Goal: Check status

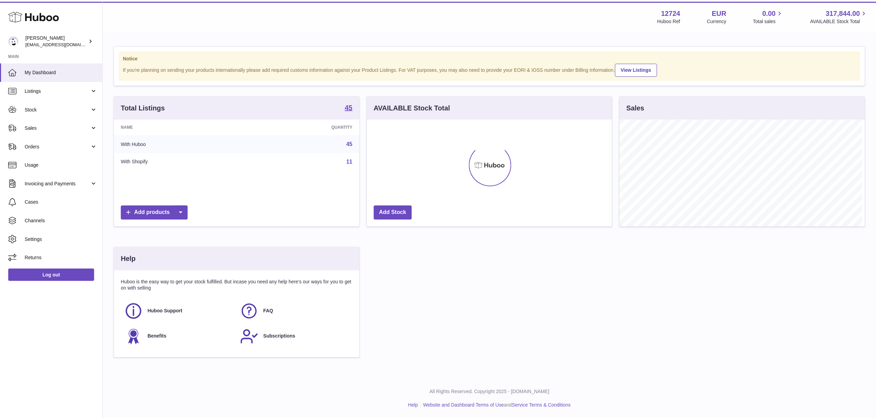
scroll to position [344899, 344762]
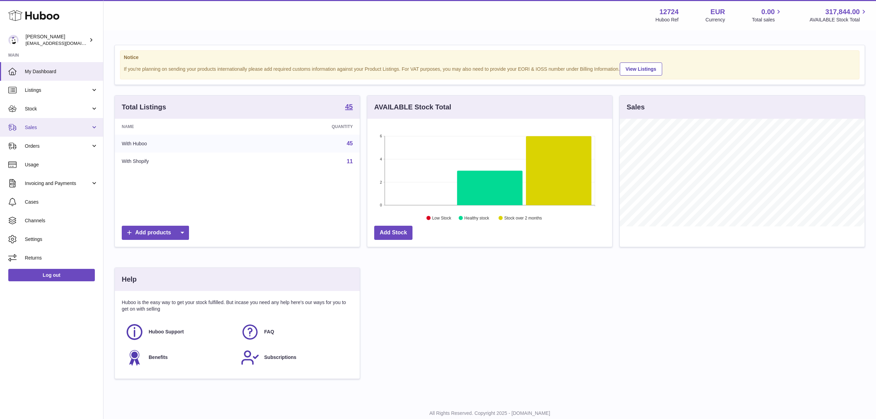
click at [32, 129] on span "Sales" at bounding box center [58, 127] width 66 height 7
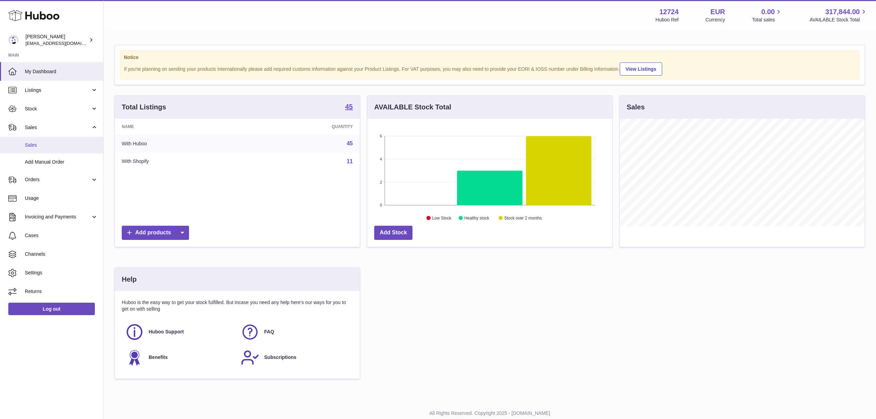
click at [28, 147] on span "Sales" at bounding box center [61, 145] width 73 height 7
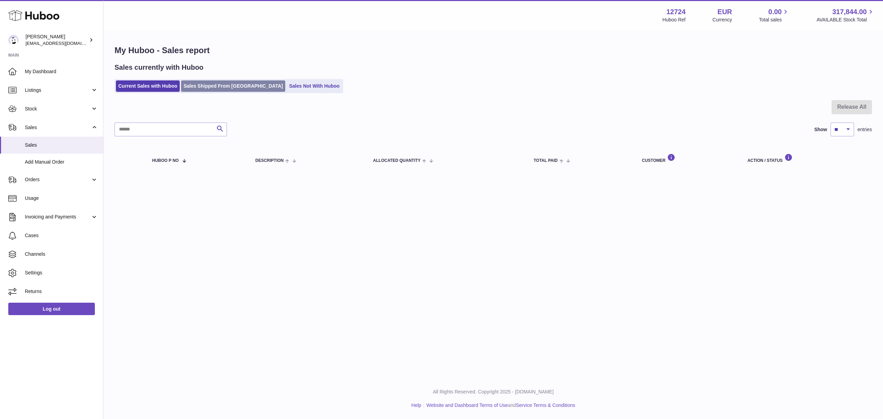
click at [195, 87] on link "Sales Shipped From [GEOGRAPHIC_DATA]" at bounding box center [233, 85] width 104 height 11
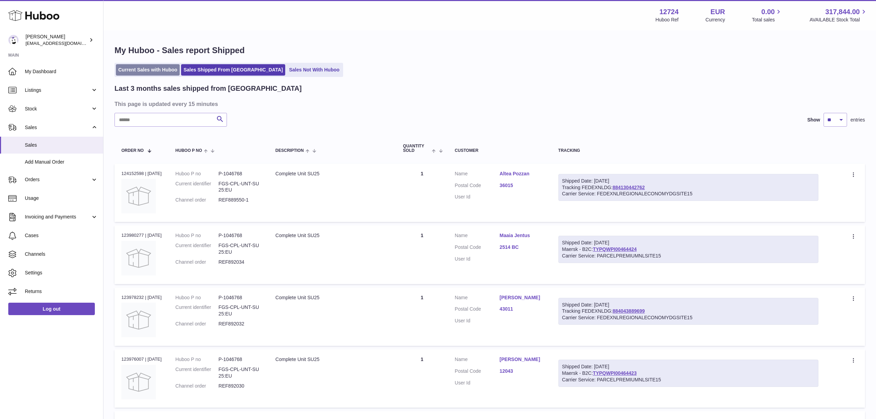
click at [129, 75] on link "Current Sales with Huboo" at bounding box center [148, 69] width 64 height 11
